Goal: Task Accomplishment & Management: Use online tool/utility

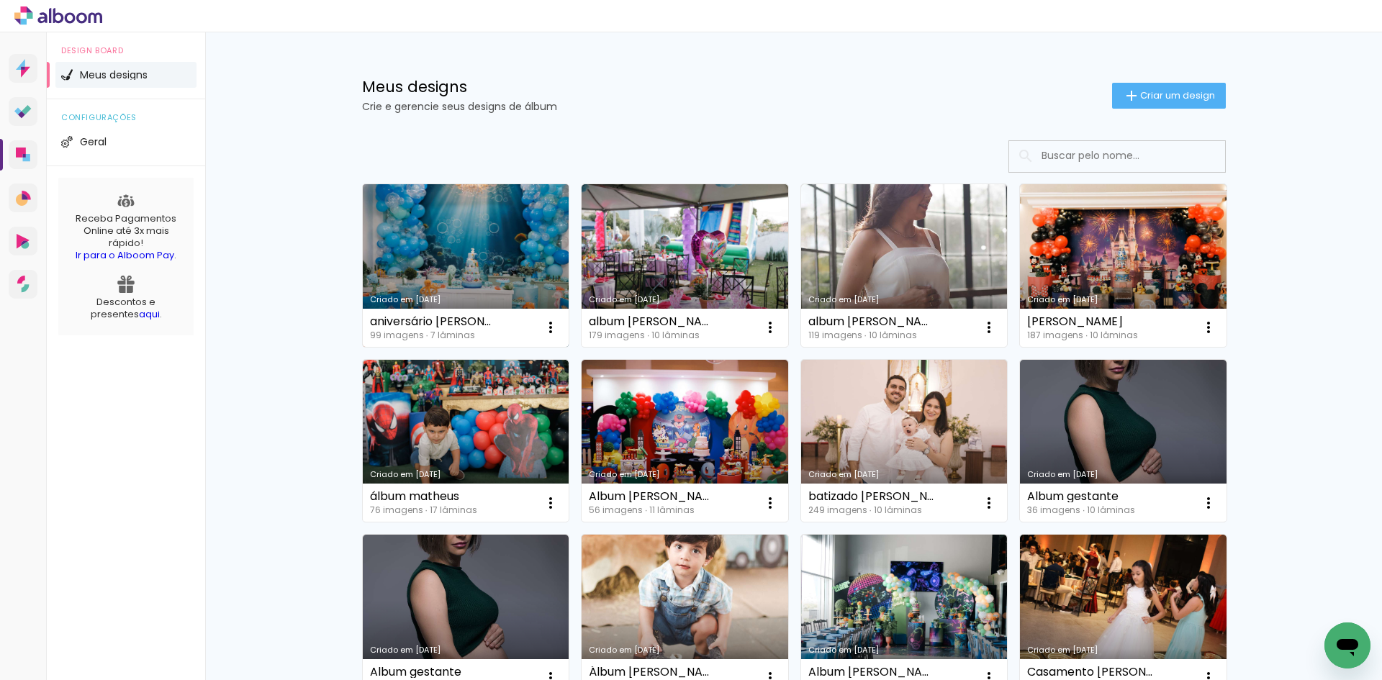
click at [466, 213] on link "Criado em [DATE]" at bounding box center [466, 265] width 207 height 163
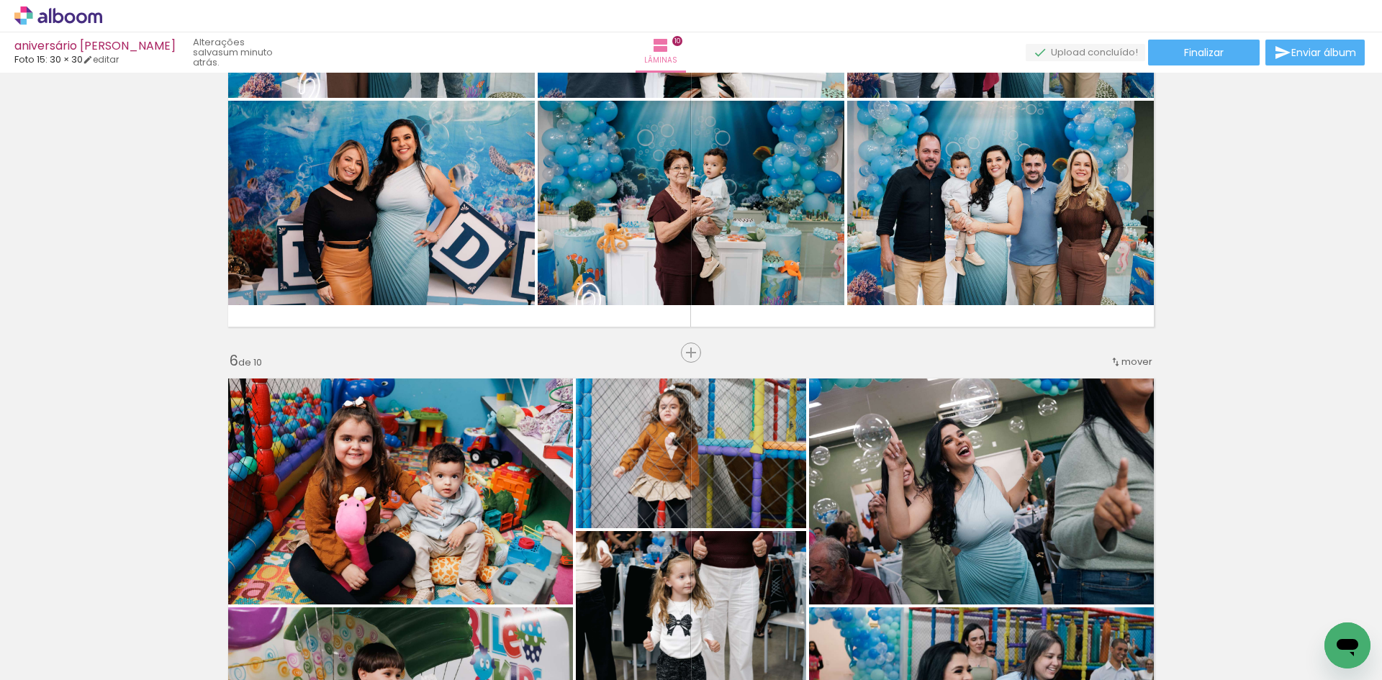
scroll to position [0, 5612]
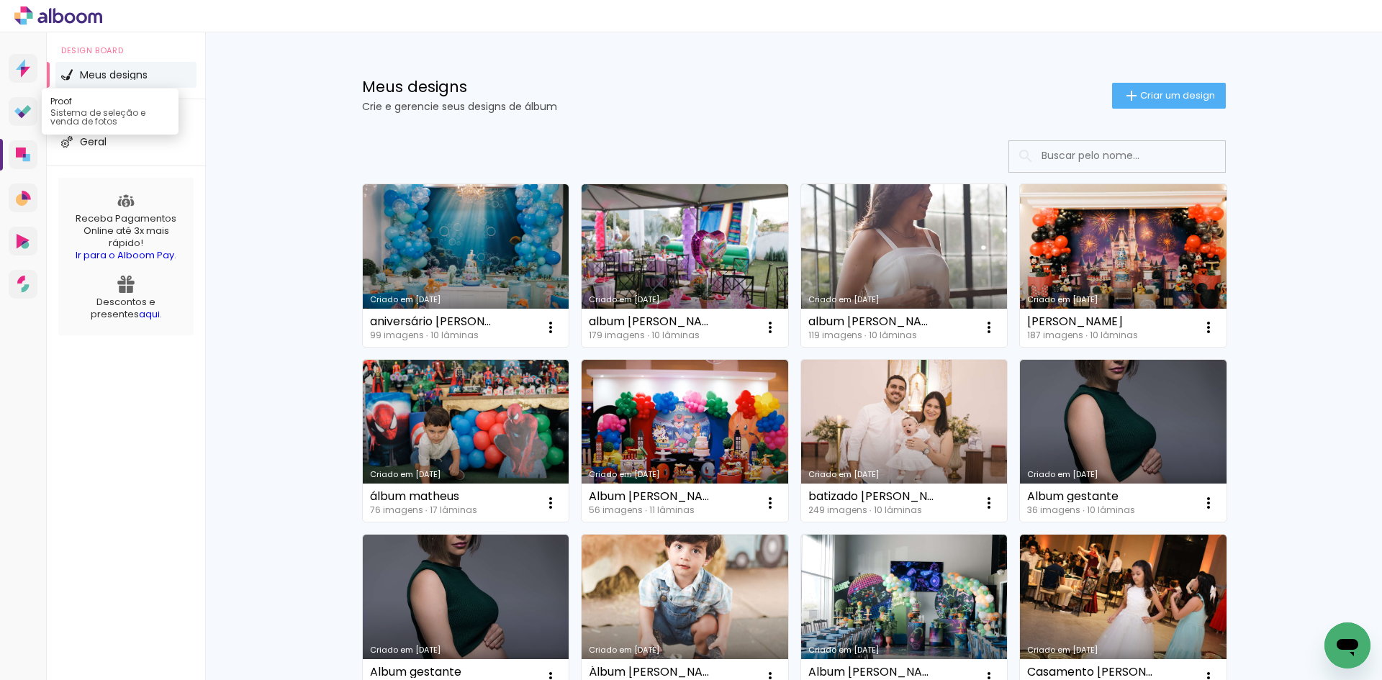
click at [22, 105] on icon at bounding box center [22, 112] width 17 height 14
